Goal: Task Accomplishment & Management: Complete application form

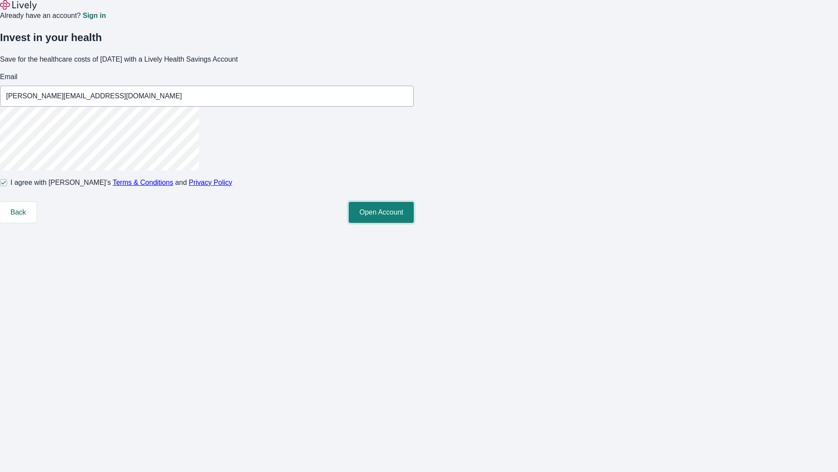
click at [414, 223] on button "Open Account" at bounding box center [381, 212] width 65 height 21
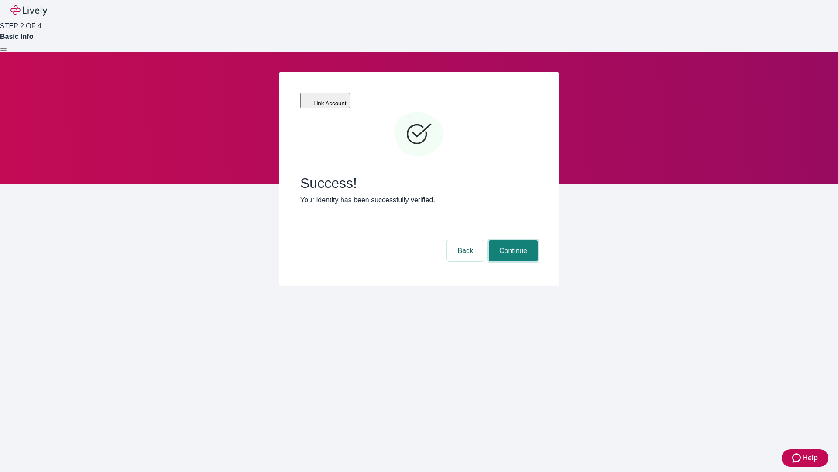
click at [512, 240] on button "Continue" at bounding box center [513, 250] width 49 height 21
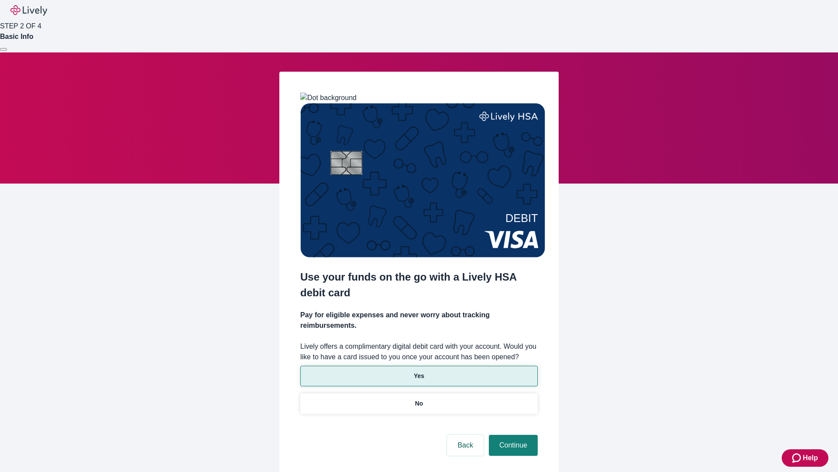
click at [419, 371] on p "Yes" at bounding box center [419, 375] width 10 height 9
click at [512, 434] on button "Continue" at bounding box center [513, 444] width 49 height 21
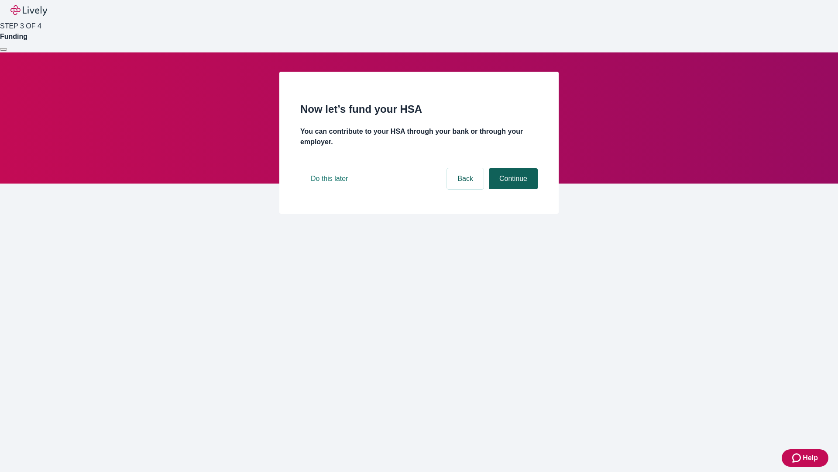
click at [512, 189] on button "Continue" at bounding box center [513, 178] width 49 height 21
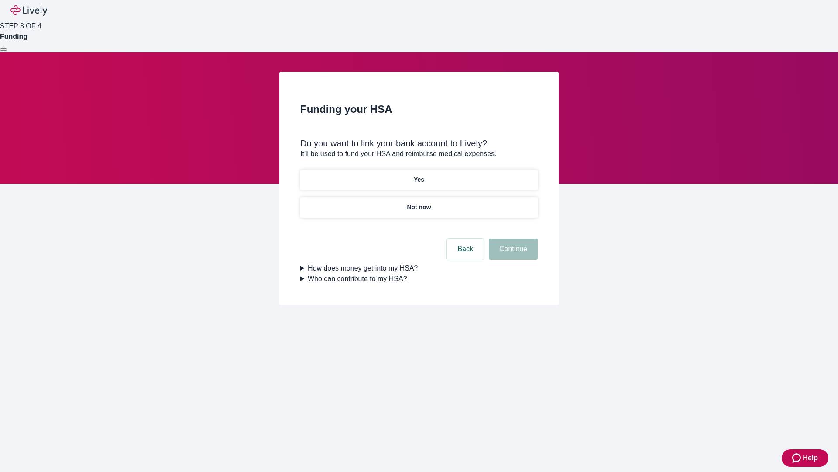
click at [419, 203] on p "Not now" at bounding box center [419, 207] width 24 height 9
click at [512, 254] on button "Continue" at bounding box center [513, 248] width 49 height 21
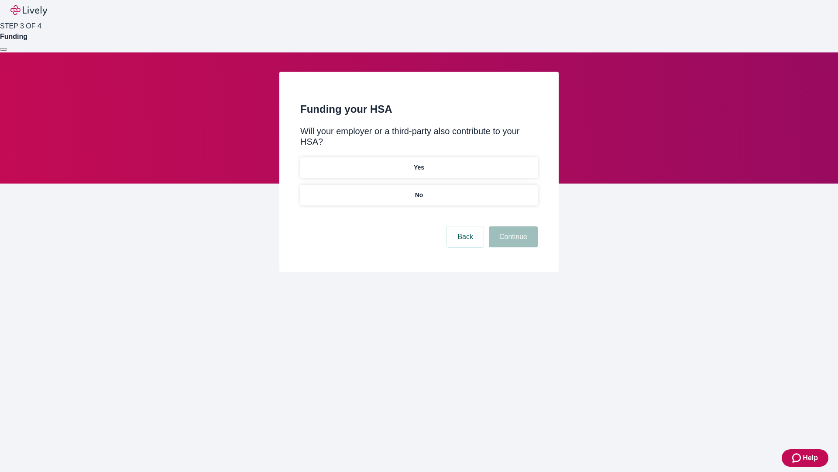
click at [419, 190] on p "No" at bounding box center [419, 194] width 8 height 9
click at [512, 226] on button "Continue" at bounding box center [513, 236] width 49 height 21
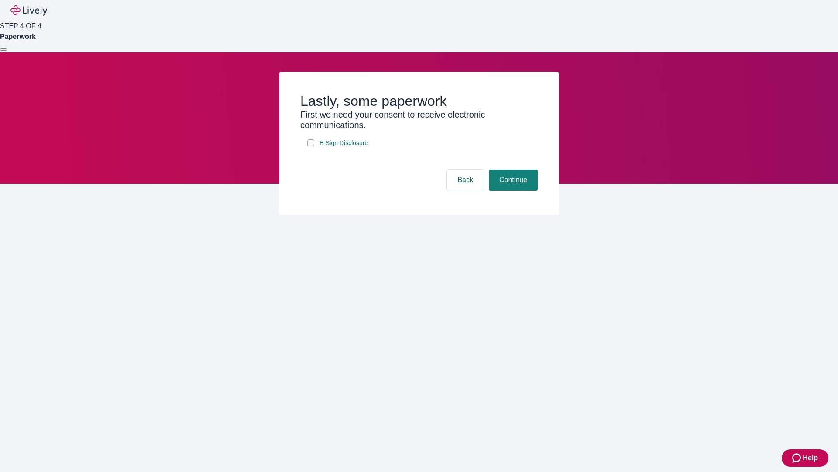
click at [311, 146] on input "E-Sign Disclosure" at bounding box center [310, 142] width 7 height 7
checkbox input "true"
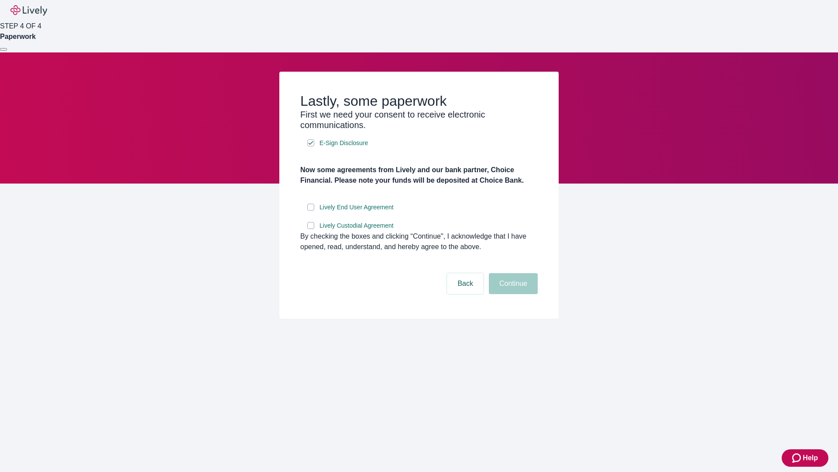
click at [311, 210] on input "Lively End User Agreement" at bounding box center [310, 206] width 7 height 7
checkbox input "true"
click at [311, 229] on input "Lively Custodial Agreement" at bounding box center [310, 225] width 7 height 7
checkbox input "true"
click at [512, 294] on button "Continue" at bounding box center [513, 283] width 49 height 21
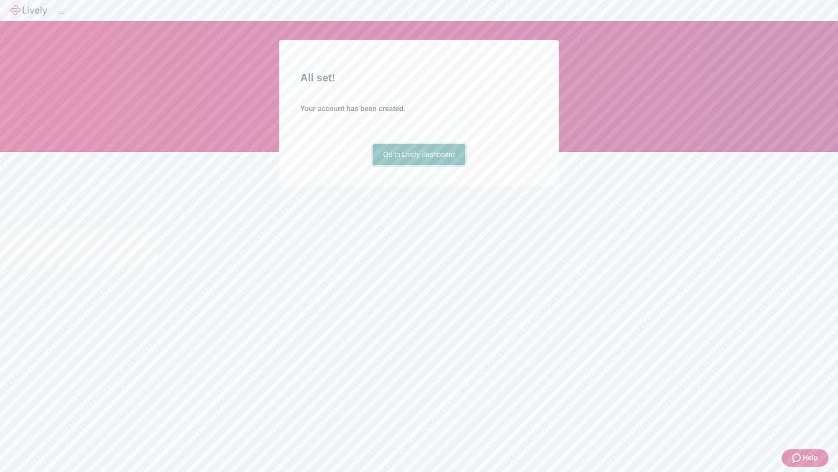
click at [419, 165] on link "Go to Lively dashboard" at bounding box center [419, 154] width 93 height 21
